Goal: Transaction & Acquisition: Purchase product/service

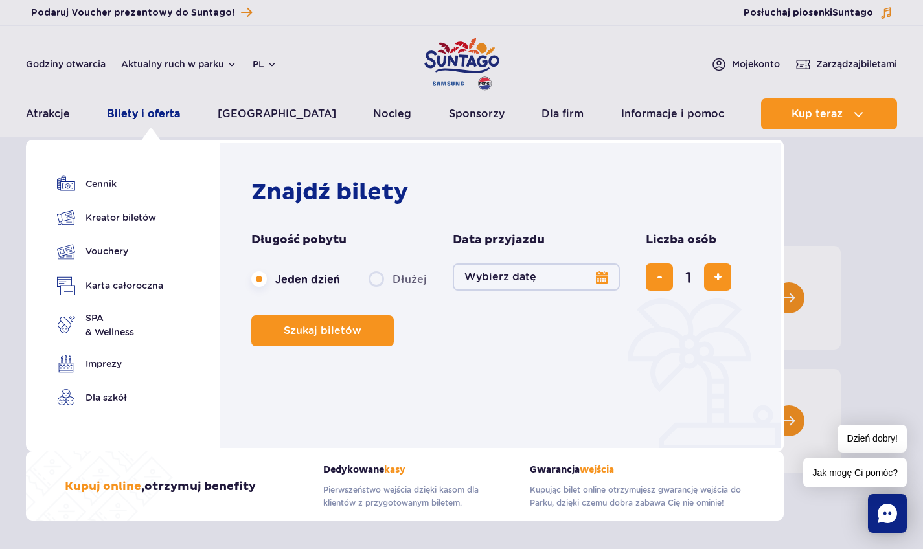
click at [153, 114] on link "Bilety i oferta" at bounding box center [143, 113] width 73 height 31
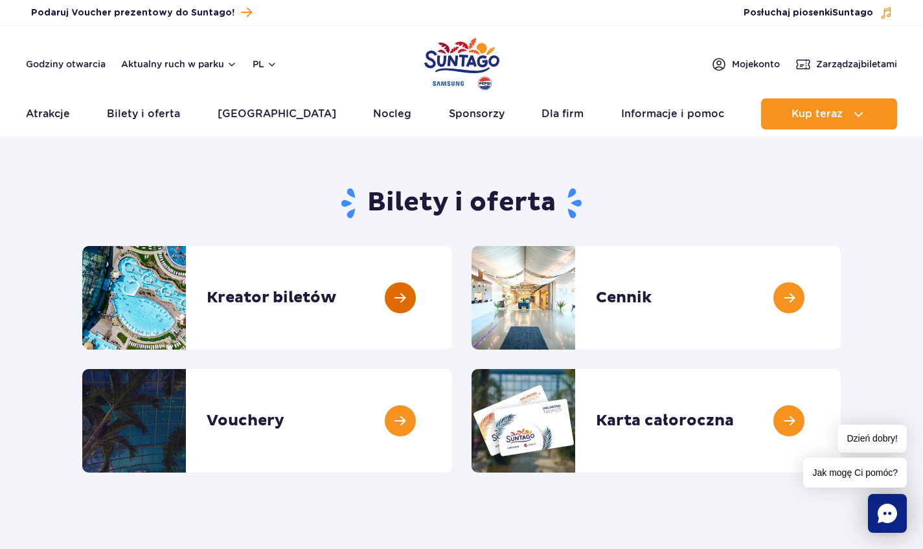
click at [452, 300] on link at bounding box center [452, 298] width 0 height 104
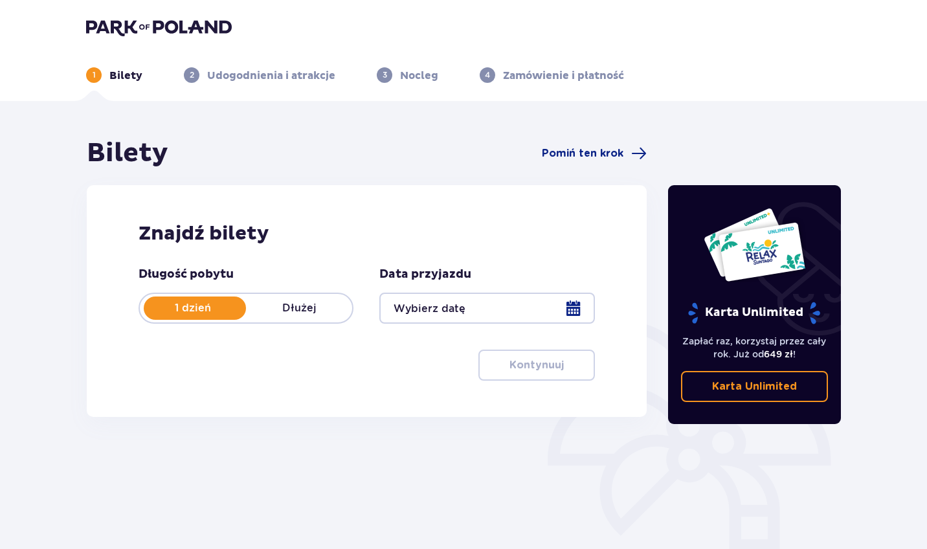
click at [578, 305] on div at bounding box center [486, 308] width 215 height 31
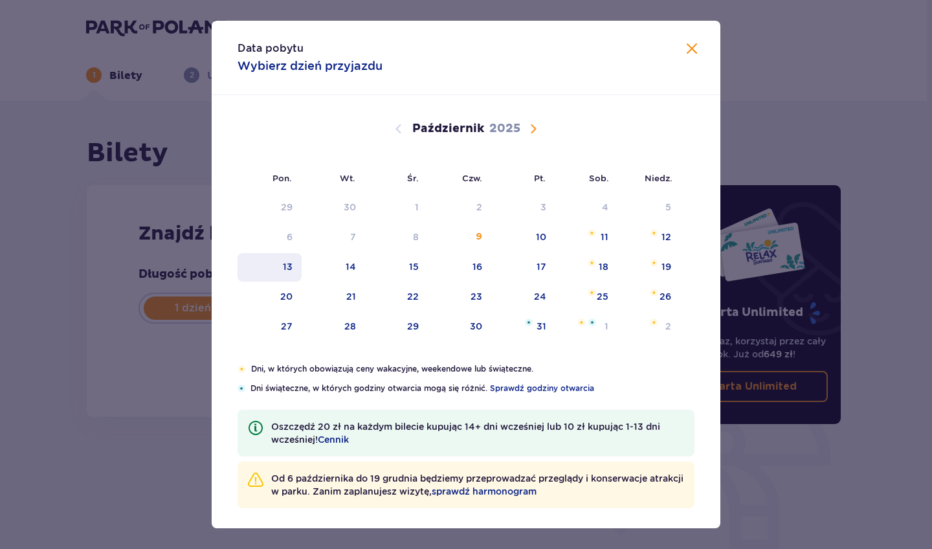
click at [280, 265] on div "13" at bounding box center [270, 267] width 64 height 28
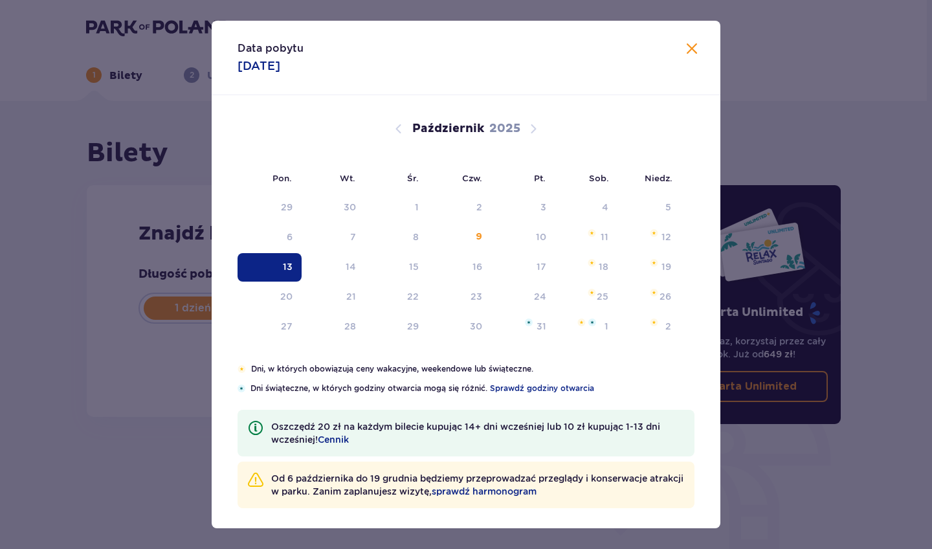
type input "13.10.25"
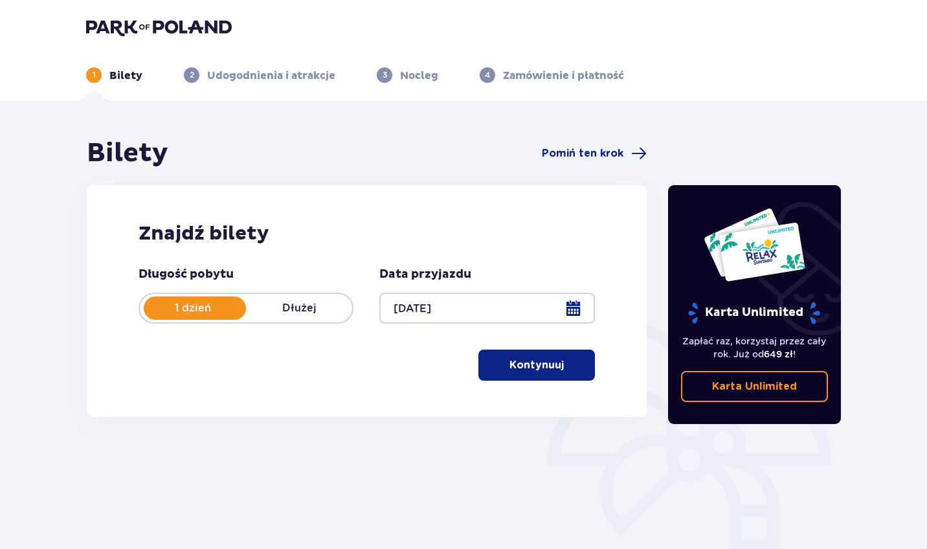
click at [539, 380] on button "Kontynuuj" at bounding box center [536, 365] width 117 height 31
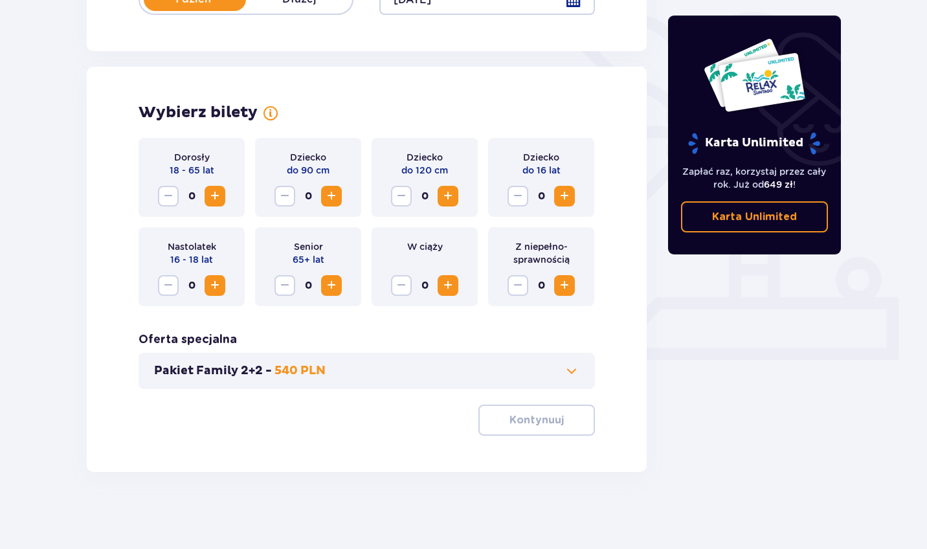
scroll to position [309, 0]
click at [229, 196] on div "Dorosły 18 - 65 lat 0" at bounding box center [192, 176] width 106 height 79
click at [221, 196] on span "Zwiększ" at bounding box center [215, 196] width 16 height 16
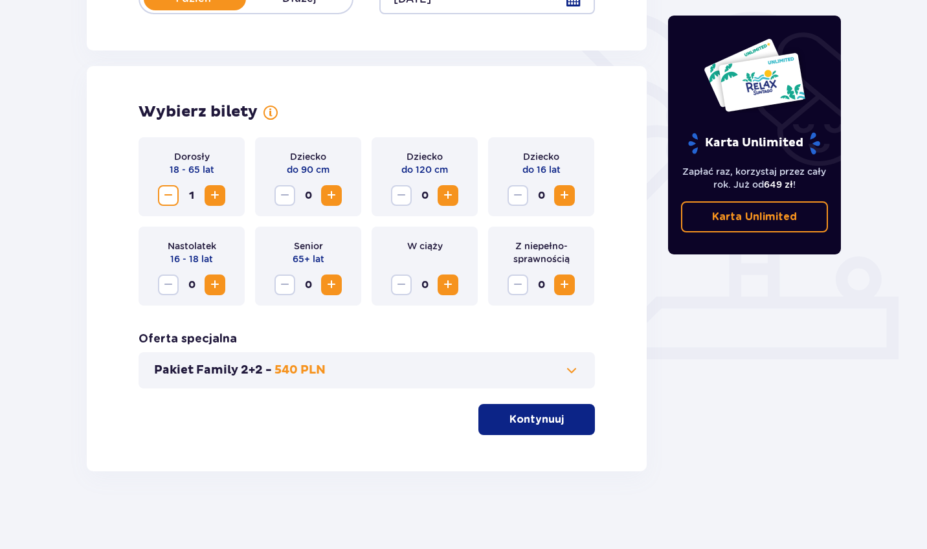
click at [531, 421] on p "Kontynuuj" at bounding box center [537, 419] width 54 height 14
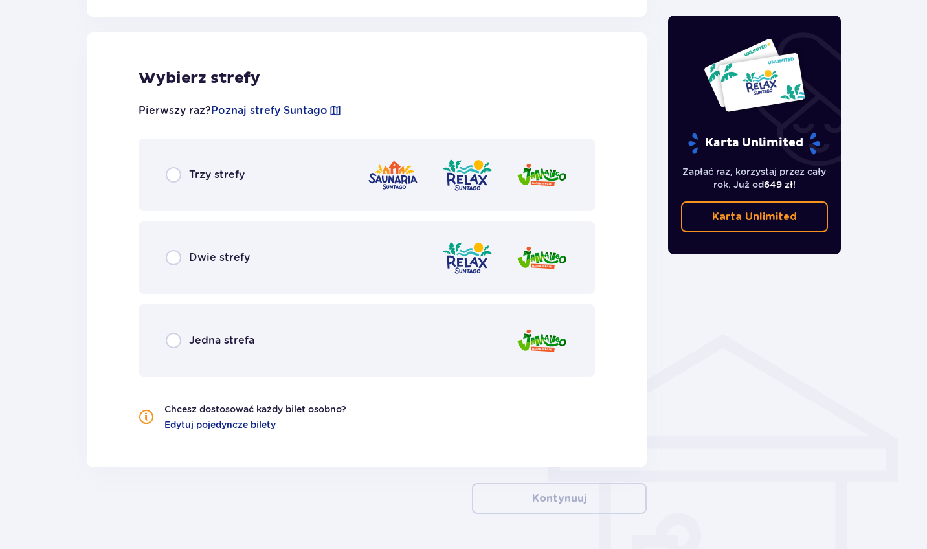
scroll to position [719, 0]
click at [174, 175] on input "radio" at bounding box center [174, 174] width 16 height 16
radio input "true"
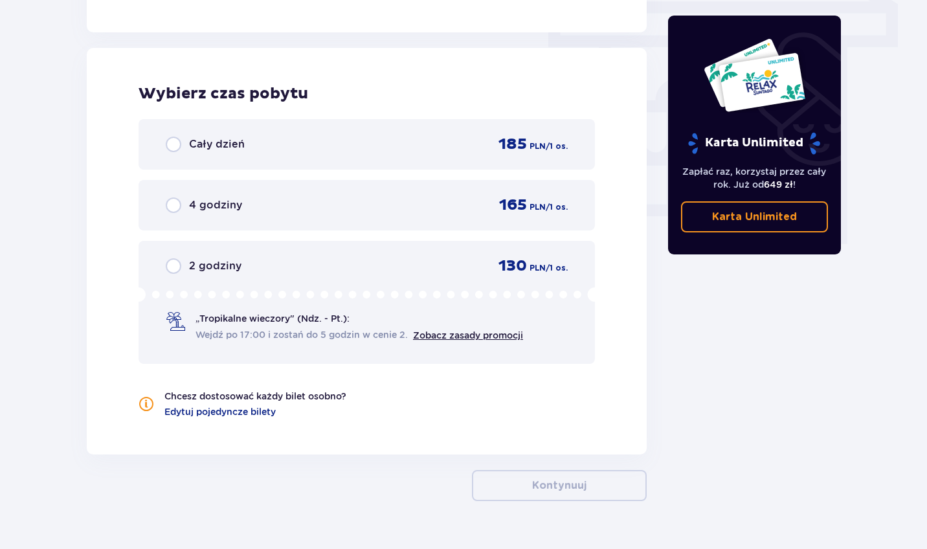
scroll to position [1169, 0]
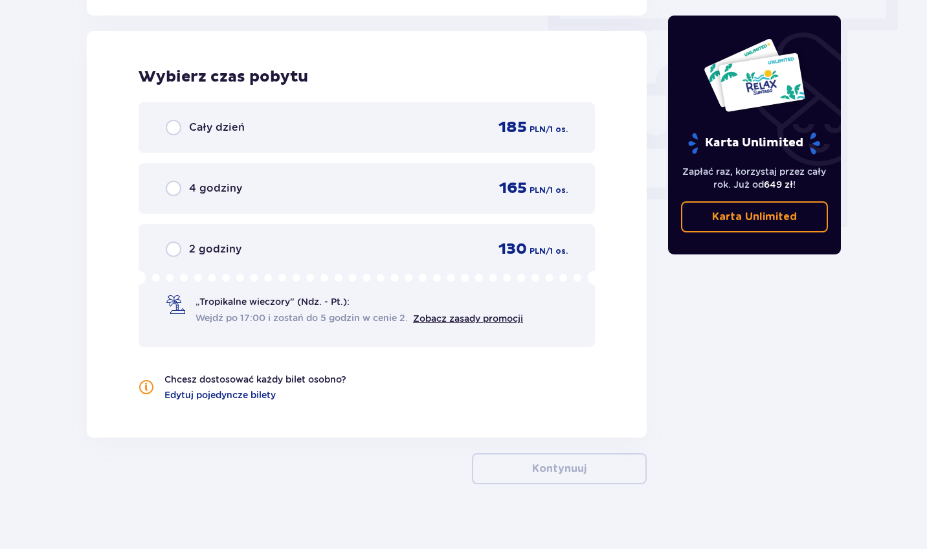
click at [179, 129] on input "radio" at bounding box center [174, 128] width 16 height 16
radio input "true"
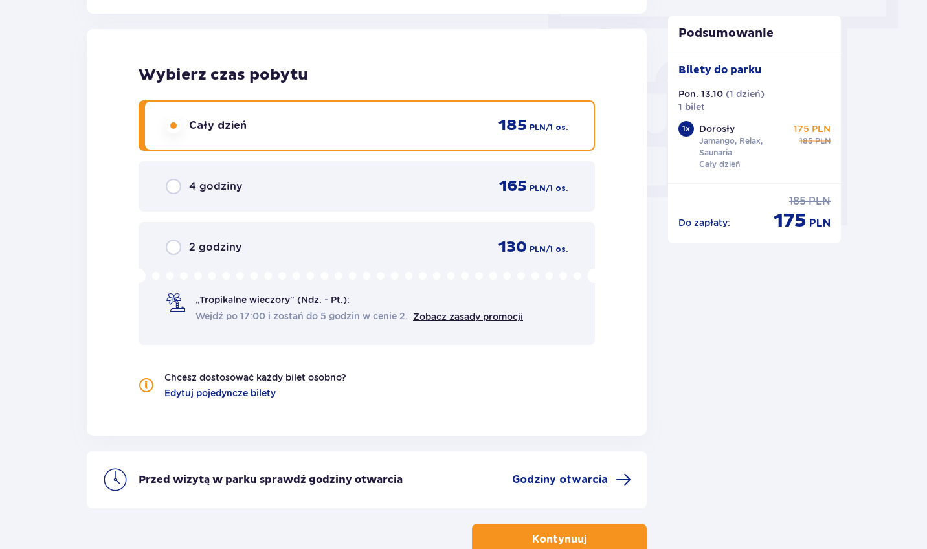
scroll to position [1255, 0]
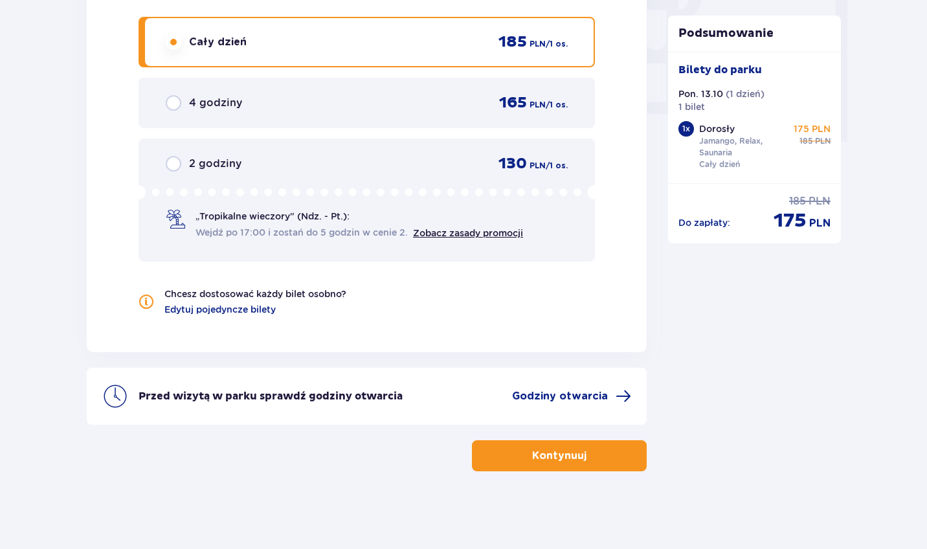
click at [520, 453] on button "Kontynuuj" at bounding box center [559, 455] width 175 height 31
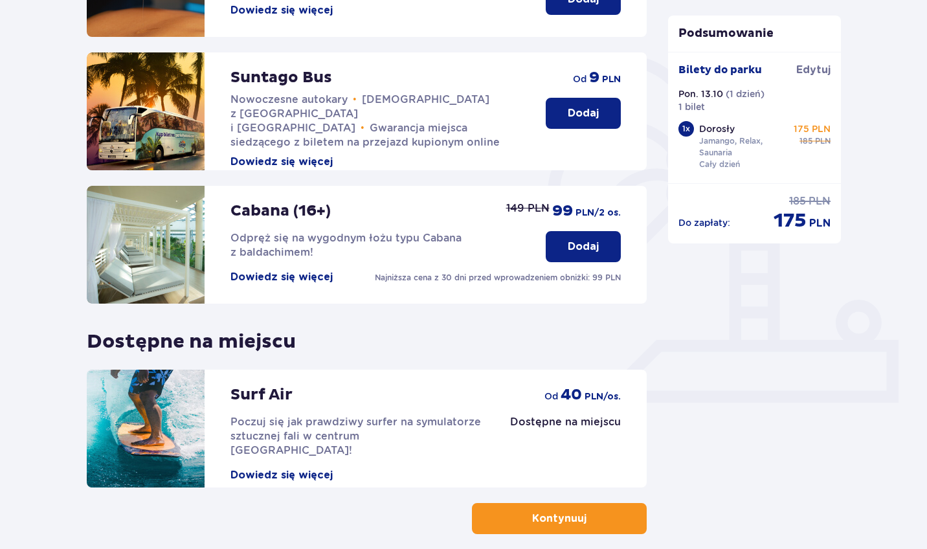
scroll to position [329, 0]
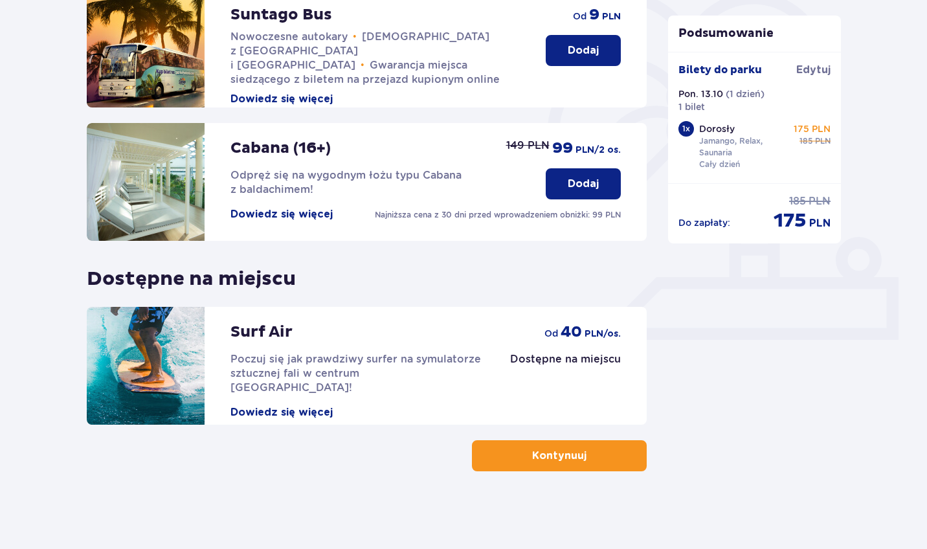
click at [552, 463] on p "Kontynuuj" at bounding box center [559, 456] width 54 height 14
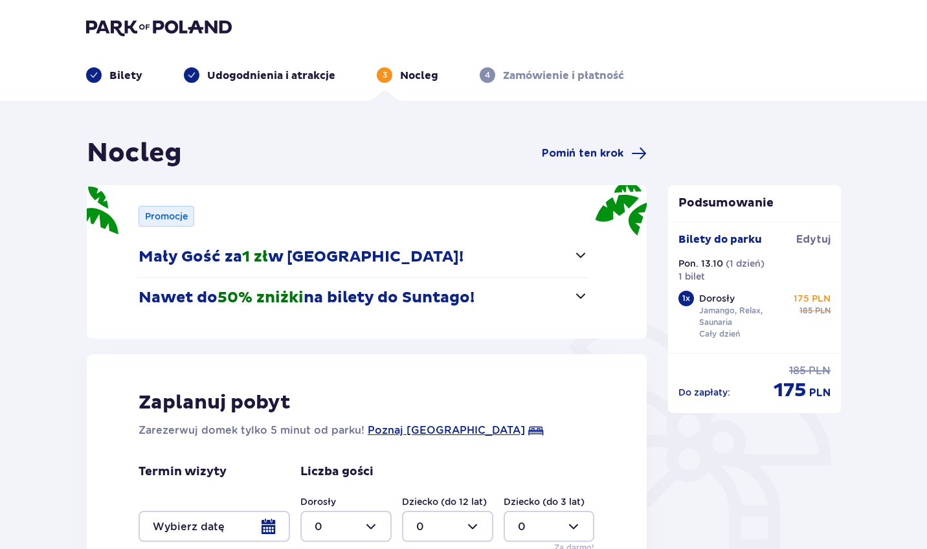
scroll to position [212, 0]
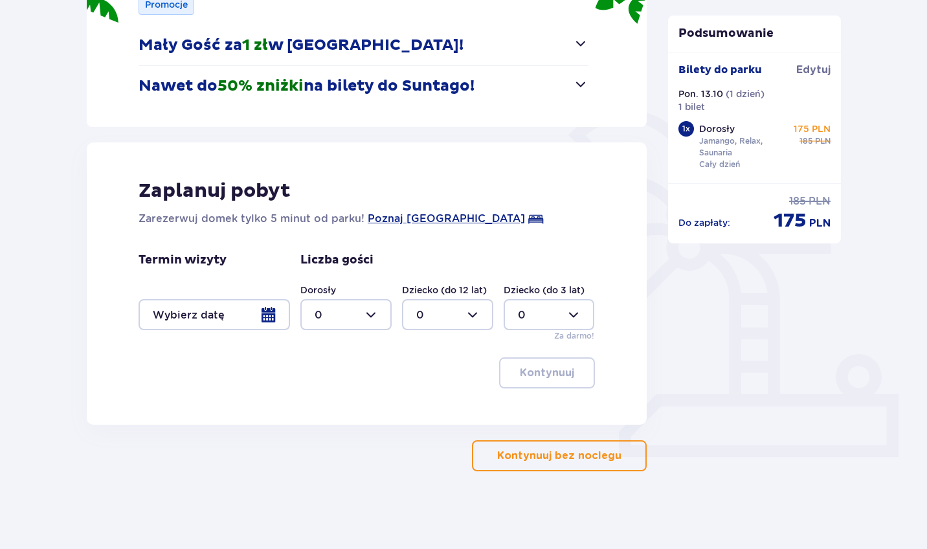
click at [583, 87] on span "button" at bounding box center [581, 84] width 16 height 16
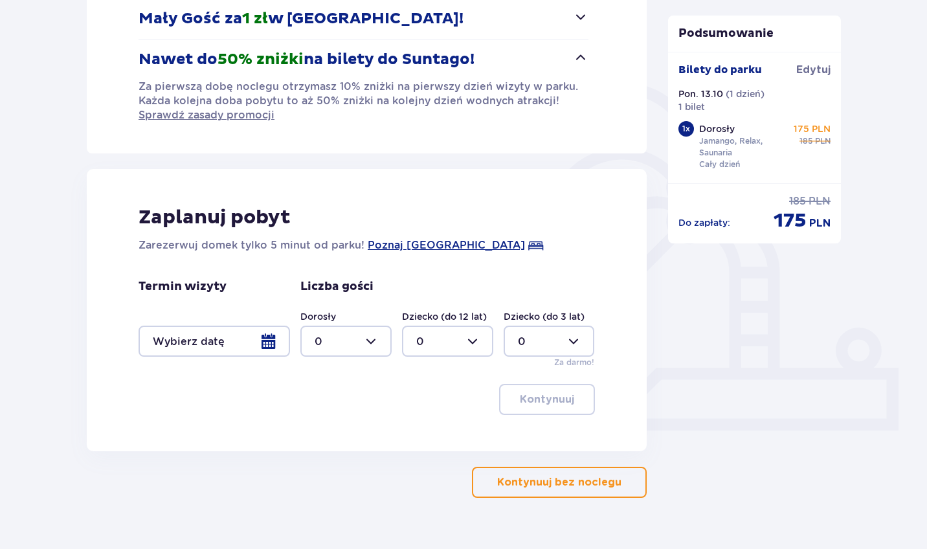
scroll to position [265, 0]
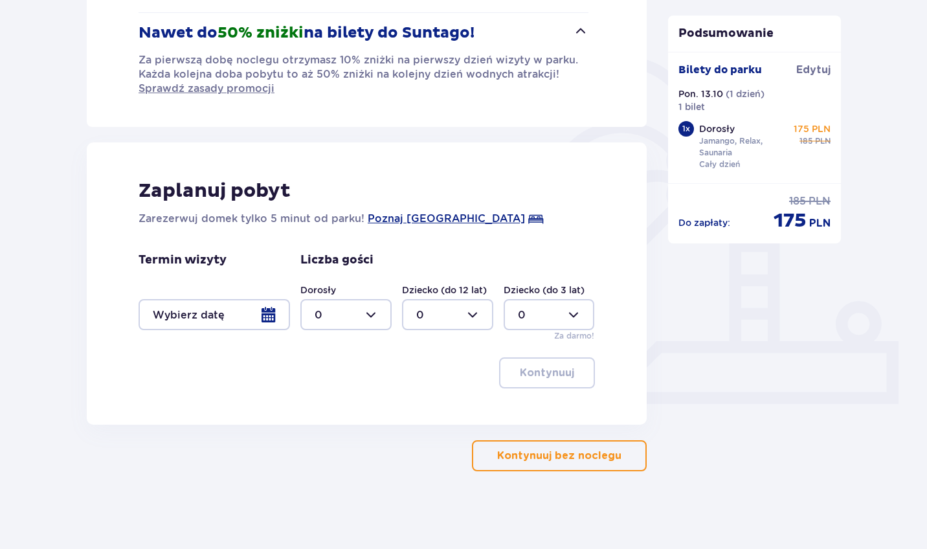
click at [569, 460] on p "Kontynuuj bez noclegu" at bounding box center [559, 456] width 124 height 14
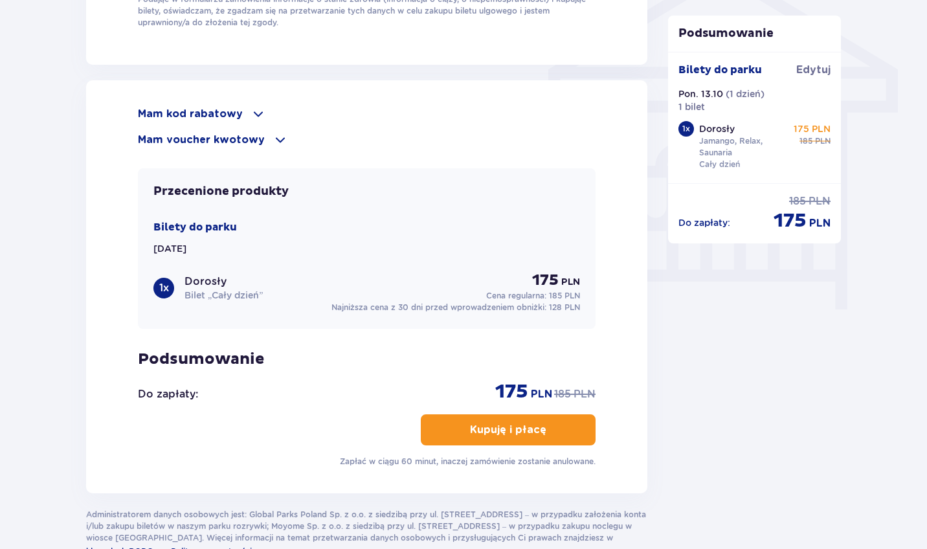
scroll to position [1114, 0]
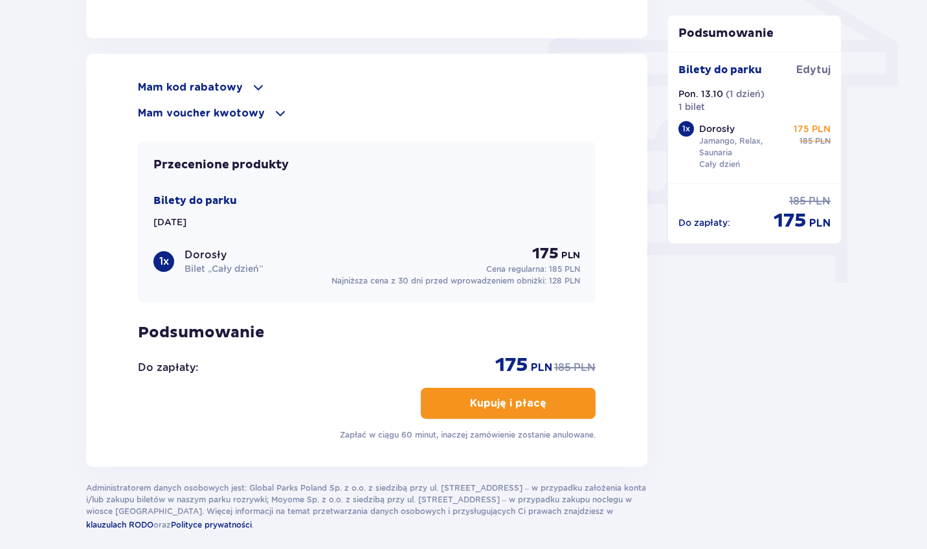
click at [251, 85] on span at bounding box center [259, 88] width 16 height 16
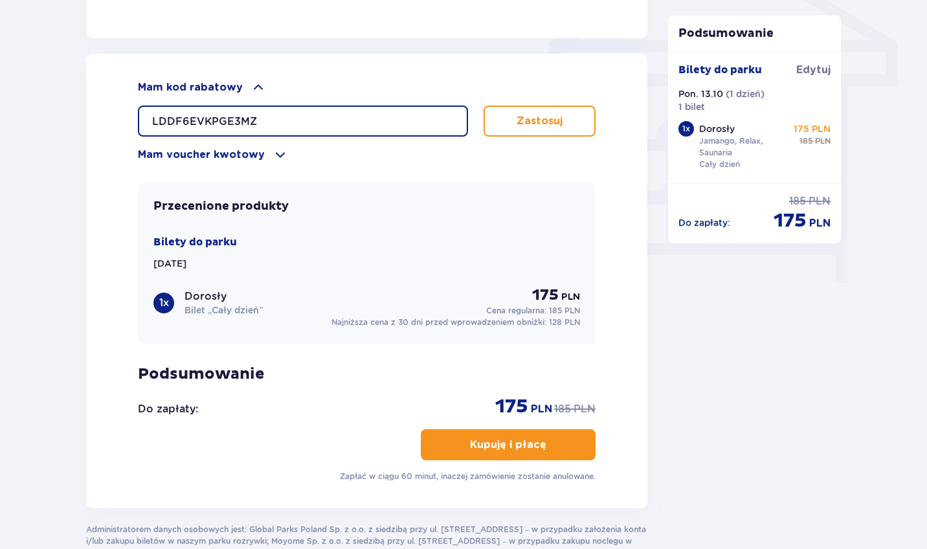
type input "LDDF6EVKPGE3MZ"
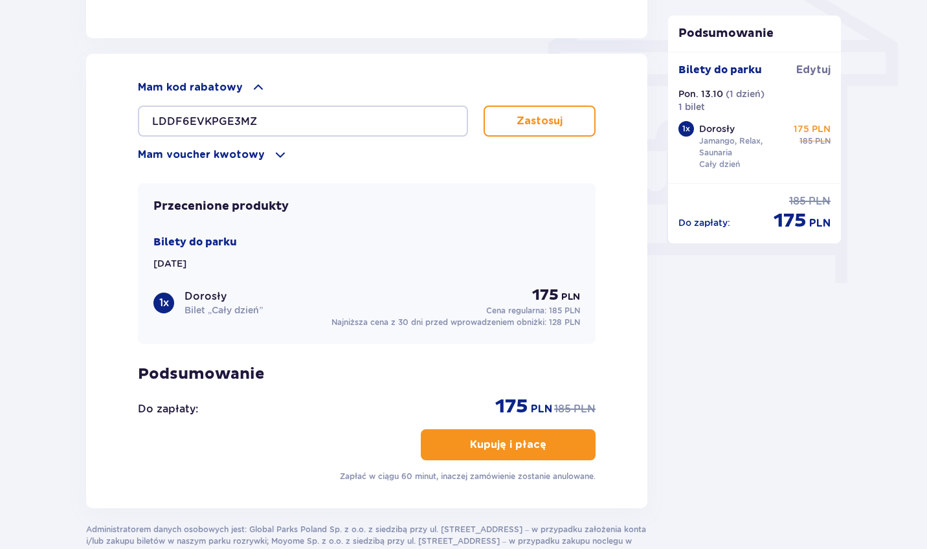
click at [550, 134] on button "Zastosuj" at bounding box center [540, 121] width 112 height 31
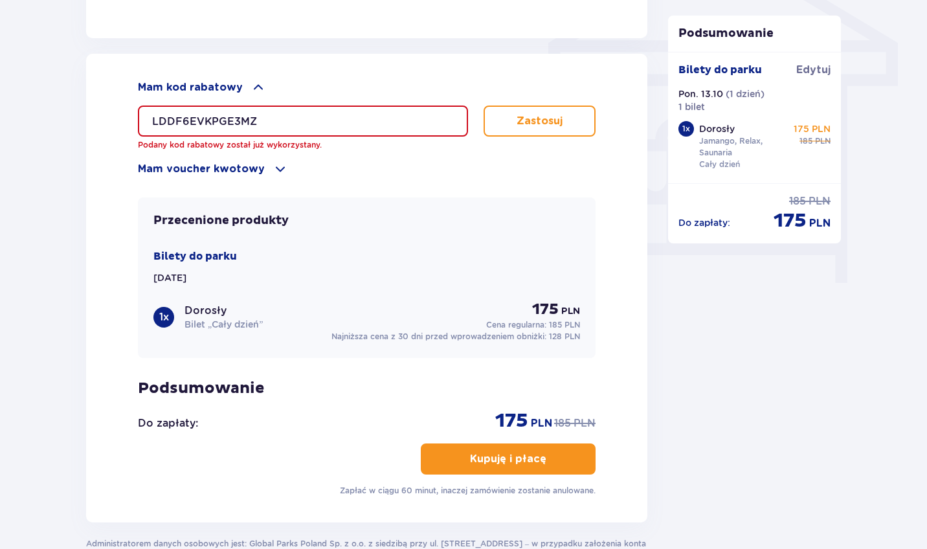
click at [199, 168] on p "Mam voucher kwotowy" at bounding box center [201, 169] width 127 height 14
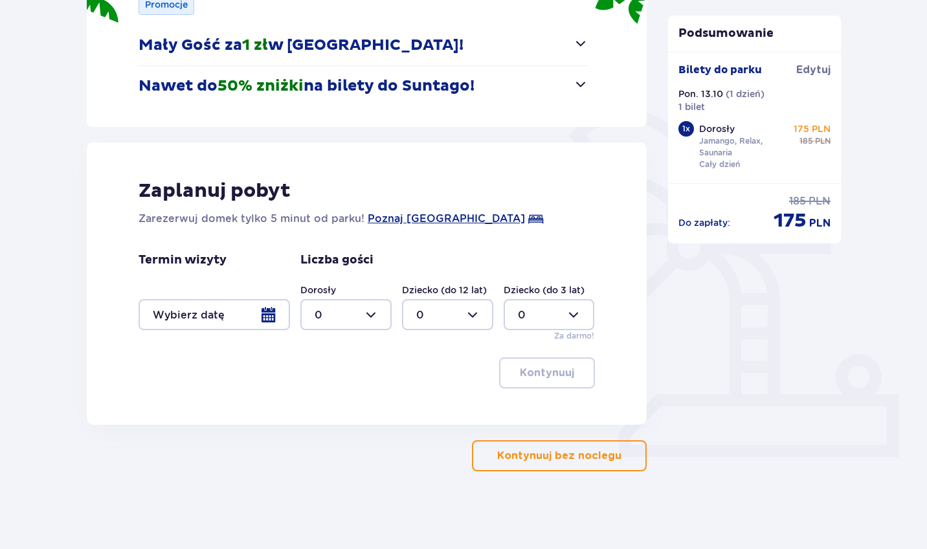
scroll to position [212, 0]
